Goal: Task Accomplishment & Management: Manage account settings

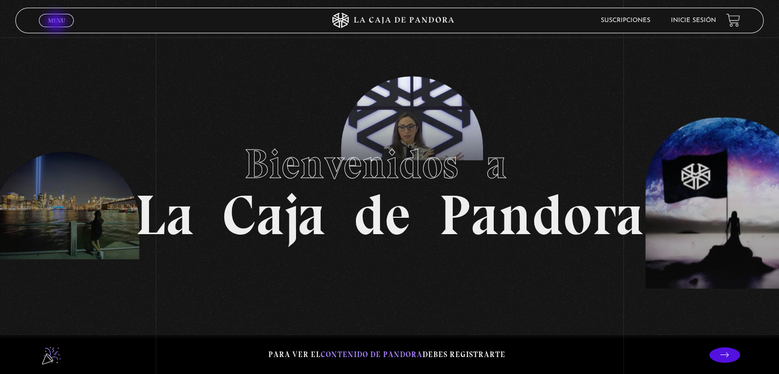
click at [57, 23] on span "Menu" at bounding box center [56, 20] width 17 height 6
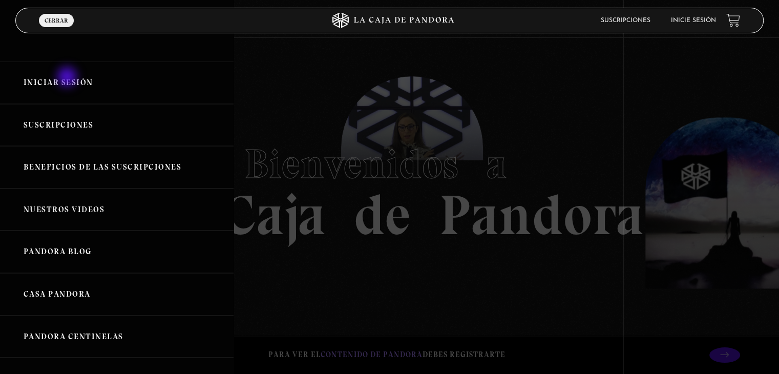
click at [68, 78] on link "Iniciar Sesión" at bounding box center [117, 82] width 234 height 43
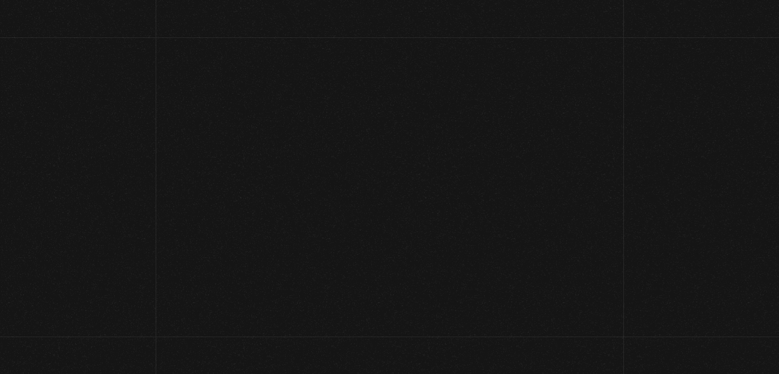
type input "rogeliosegurar43@hotmail.com"
click at [68, 78] on span "Iniciar" at bounding box center [389, 80] width 748 height 41
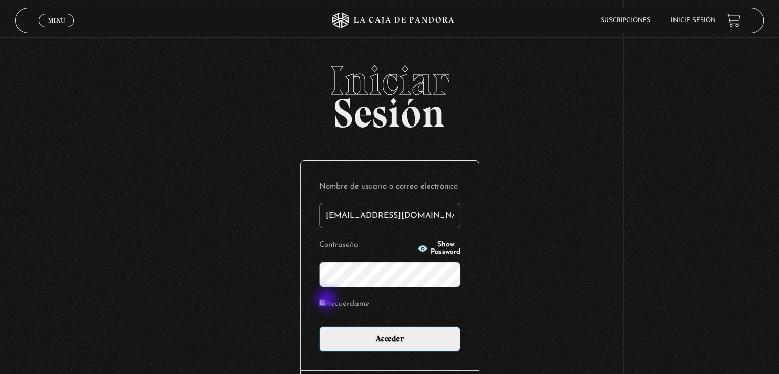
click at [326, 300] on input "Recuérdame" at bounding box center [322, 302] width 7 height 7
checkbox input "true"
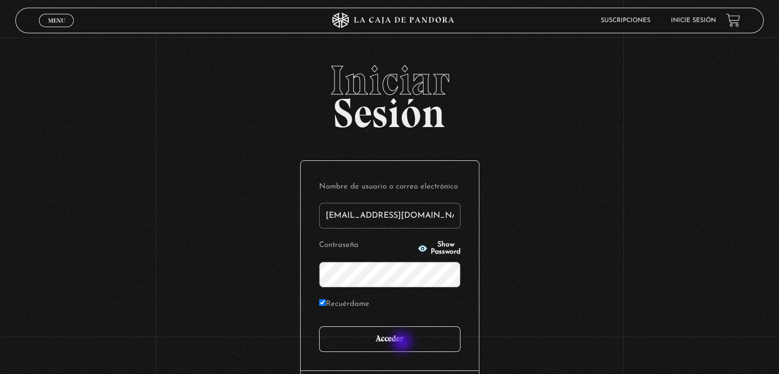
click at [403, 343] on input "Acceder" at bounding box center [389, 339] width 141 height 26
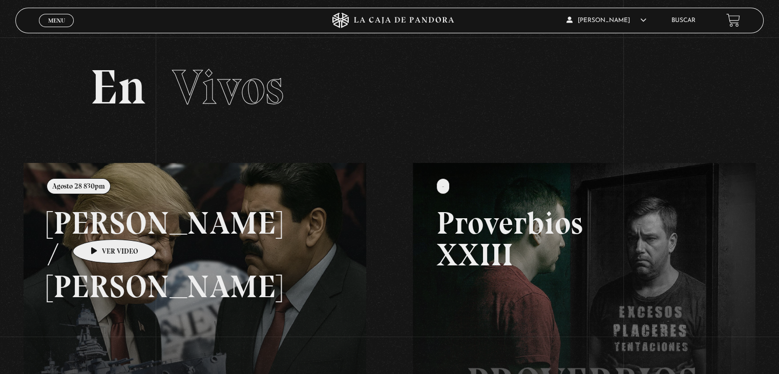
click at [98, 224] on link at bounding box center [413, 350] width 779 height 374
